Goal: Check status: Check status

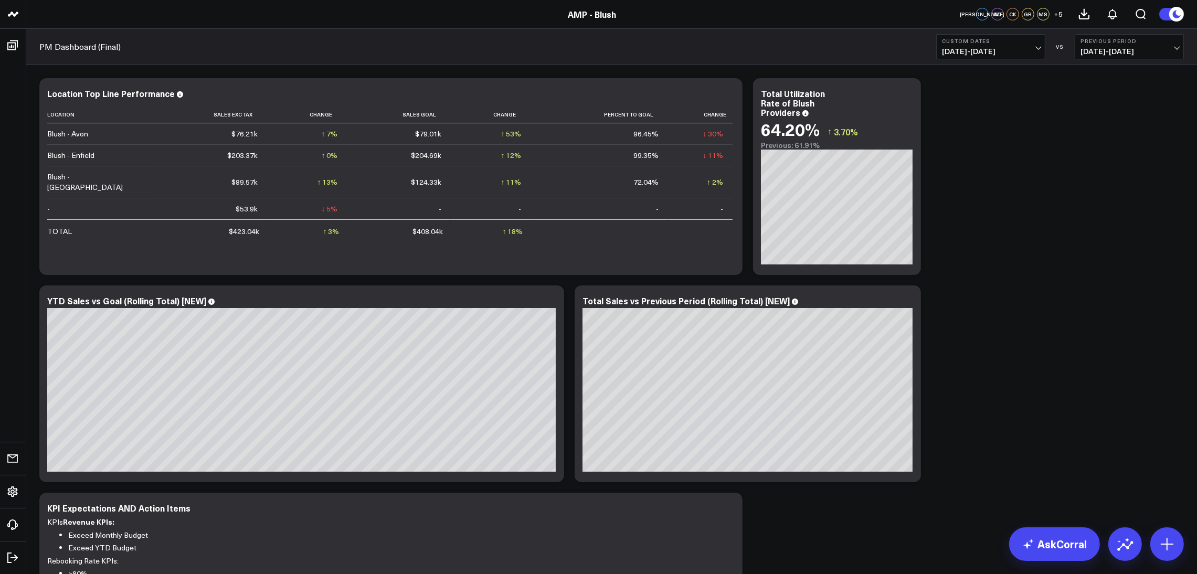
click at [999, 54] on span "[DATE] - [DATE]" at bounding box center [991, 51] width 98 height 8
click at [985, 337] on link "Custom Dates" at bounding box center [991, 335] width 108 height 20
select select "8"
select select "2025"
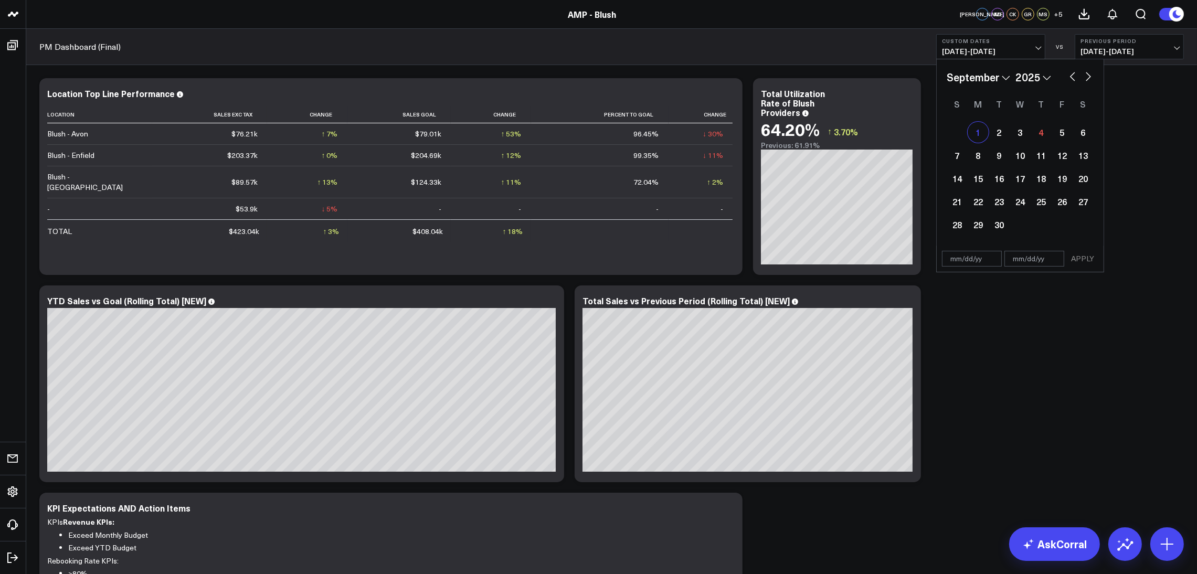
click at [974, 132] on div "1" at bounding box center [978, 132] width 21 height 21
type input "[DATE]"
select select "8"
select select "2025"
click at [1038, 133] on div "4" at bounding box center [1041, 132] width 21 height 21
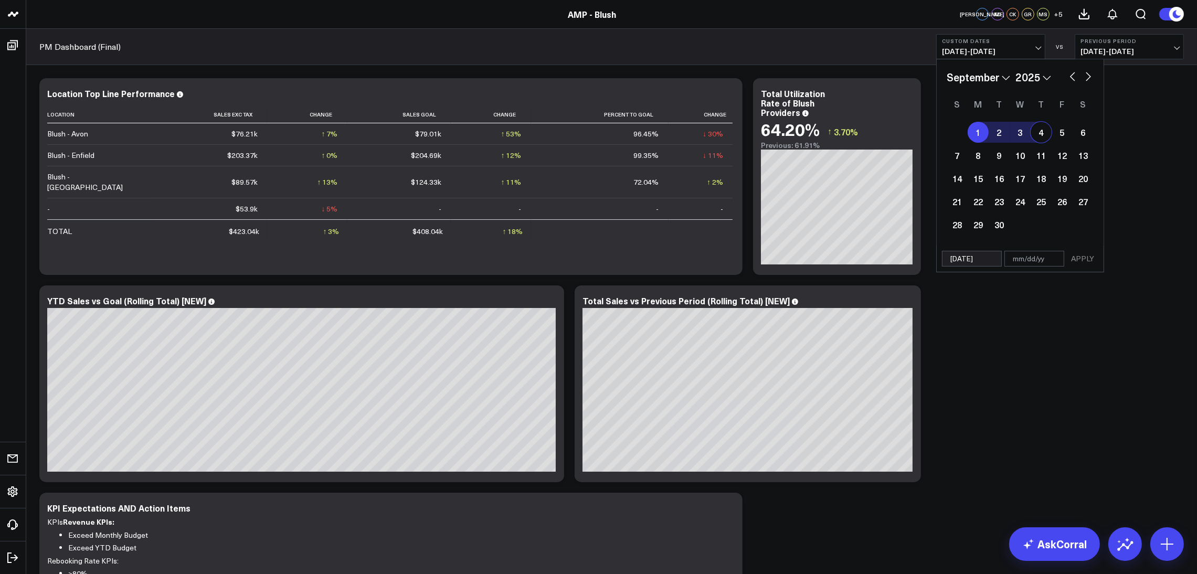
type input "[DATE]"
select select "8"
select select "2025"
click at [1093, 259] on button "APPLY" at bounding box center [1082, 259] width 31 height 16
